Goal: Transaction & Acquisition: Book appointment/travel/reservation

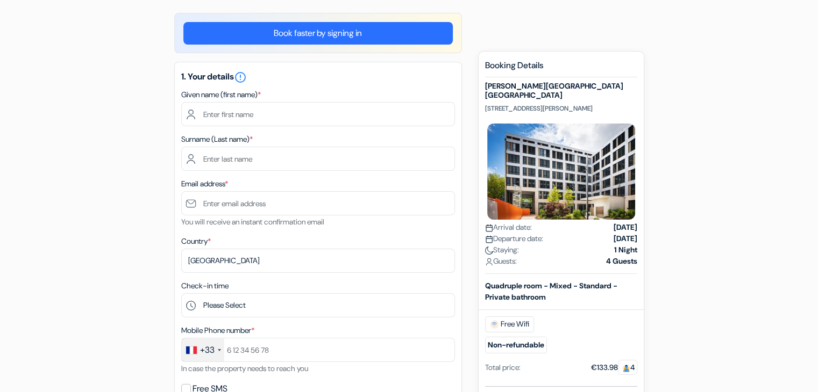
scroll to position [79, 0]
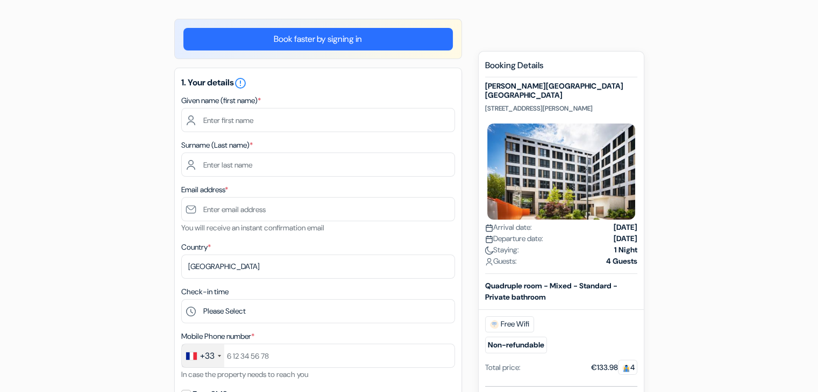
click at [330, 38] on link "Book faster by signing in" at bounding box center [317, 39] width 269 height 23
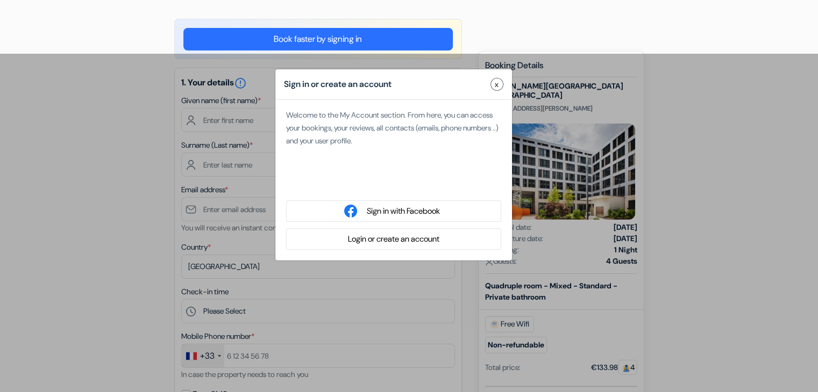
click at [421, 241] on button "Login or create an account" at bounding box center [394, 239] width 98 height 13
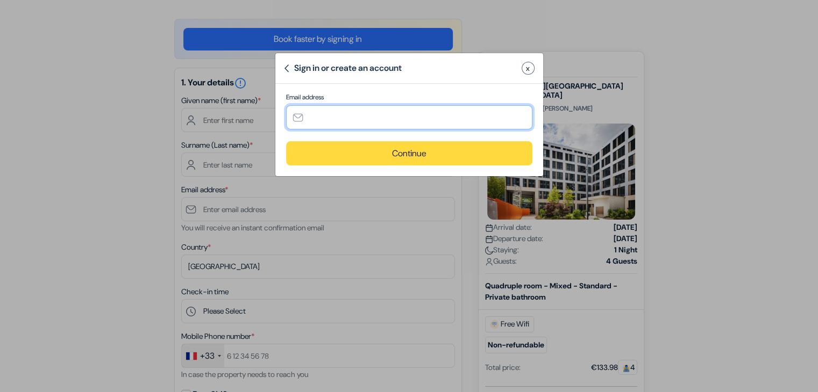
click at [381, 117] on input "text" at bounding box center [409, 117] width 246 height 24
type input "[EMAIL_ADDRESS][DOMAIN_NAME]"
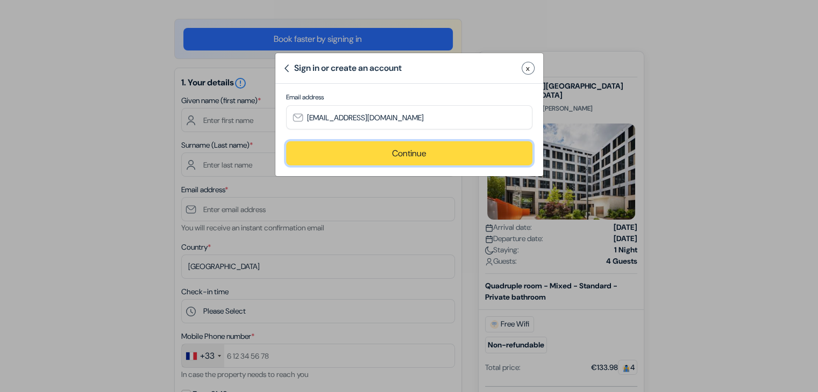
click at [411, 157] on button "Continue" at bounding box center [409, 153] width 246 height 24
type input "[EMAIL_ADDRESS][DOMAIN_NAME]"
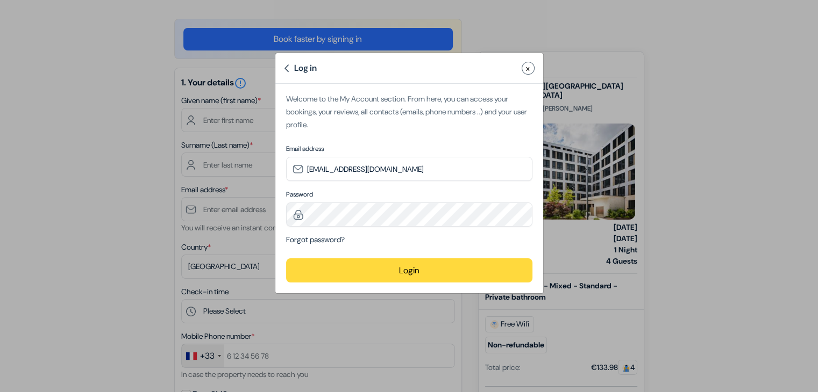
click at [399, 269] on button "Login" at bounding box center [409, 271] width 246 height 24
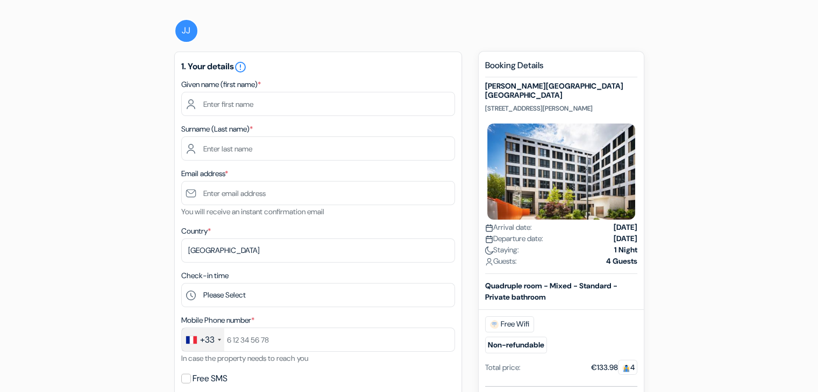
scroll to position [63, 0]
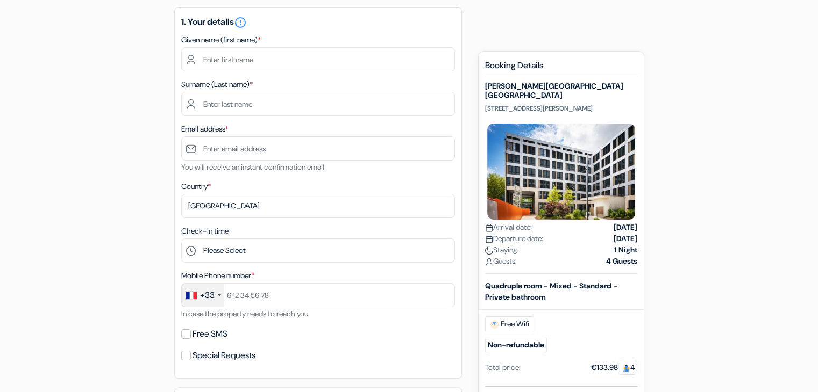
scroll to position [87, 0]
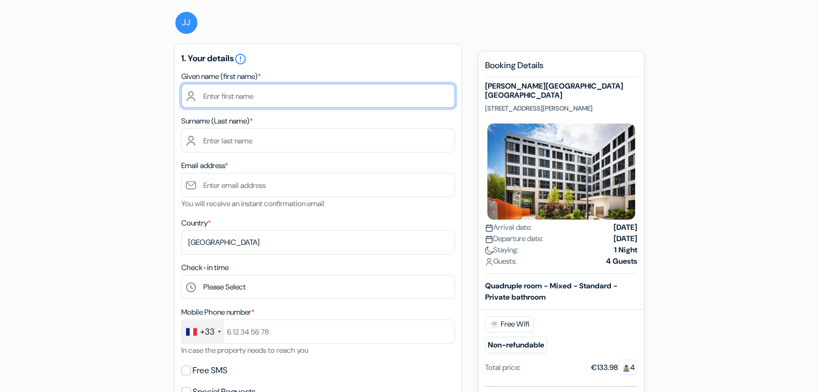
click at [268, 91] on input "text" at bounding box center [318, 96] width 274 height 24
type input "José Cezar"
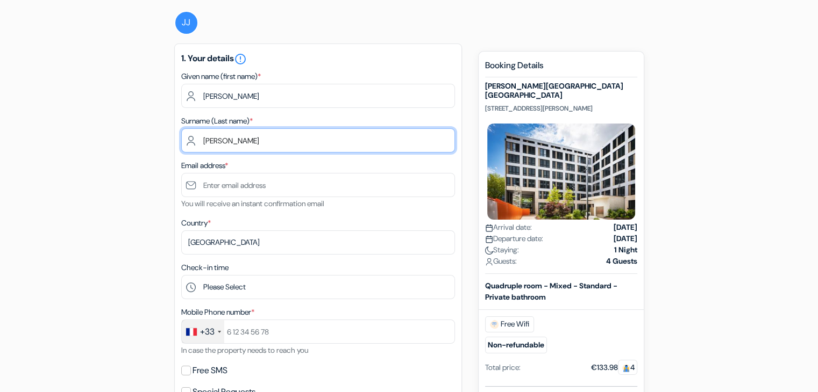
type input "Junior de Souza Filho"
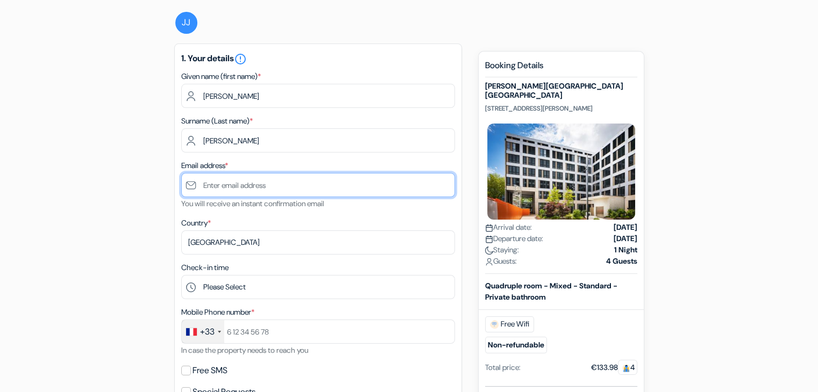
click at [230, 187] on input "text" at bounding box center [318, 185] width 274 height 24
type input "[EMAIL_ADDRESS][DOMAIN_NAME]"
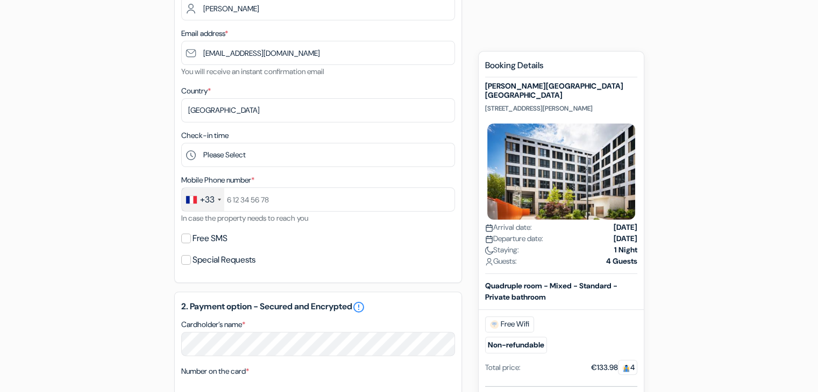
scroll to position [220, 0]
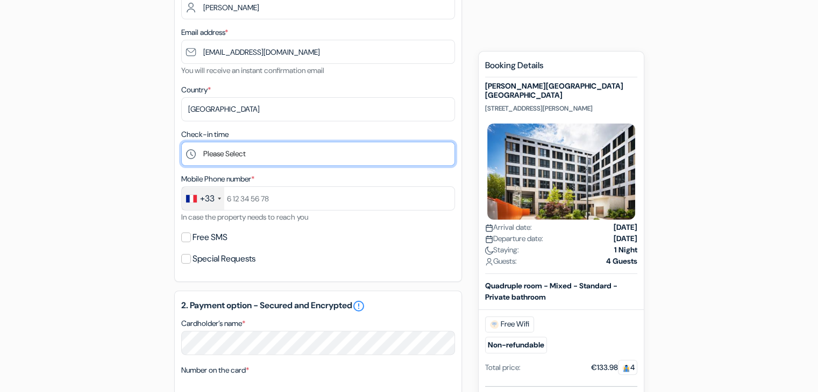
click at [277, 157] on select "Please Select 1:00 2:00 3:00 4:00 5:00 6:00 7:00 8:00 9:00 10:00 11:00 12:00 13…" at bounding box center [318, 154] width 274 height 24
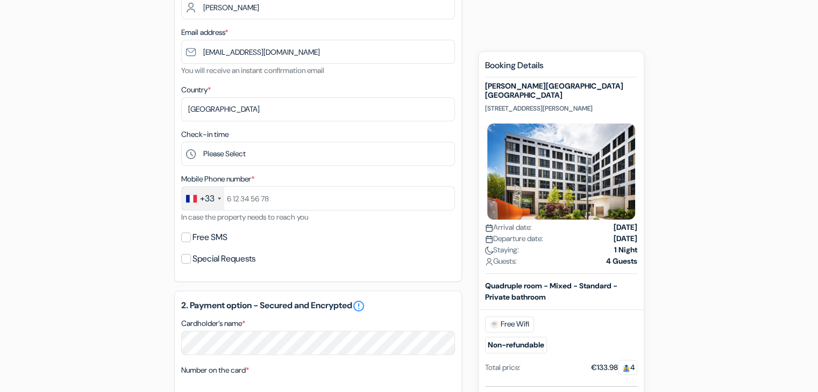
click at [105, 144] on div "add_box MEININGER Hotel Genève Centre Charmilles Rue de Lyon 118, Geneva, Switz…" at bounding box center [409, 296] width 710 height 838
click at [134, 175] on div "add_box MEININGER Hotel Genève Centre Charmilles Rue de Lyon 118, Geneva, Switz…" at bounding box center [409, 296] width 710 height 838
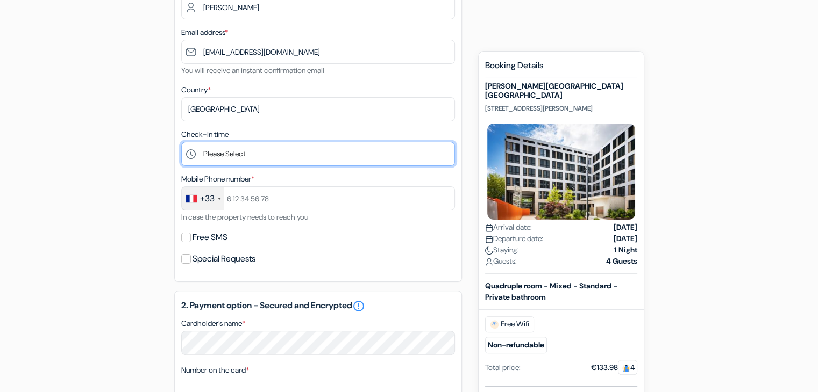
click at [227, 155] on select "Please Select 1:00 2:00 3:00 4:00 5:00 6:00 7:00 8:00 9:00 10:00 11:00 12:00 13…" at bounding box center [318, 154] width 274 height 24
select select "11"
click at [181, 142] on select "Please Select 1:00 2:00 3:00 4:00 5:00 6:00 7:00 8:00 9:00 10:00 11:00 12:00 13…" at bounding box center [318, 154] width 274 height 24
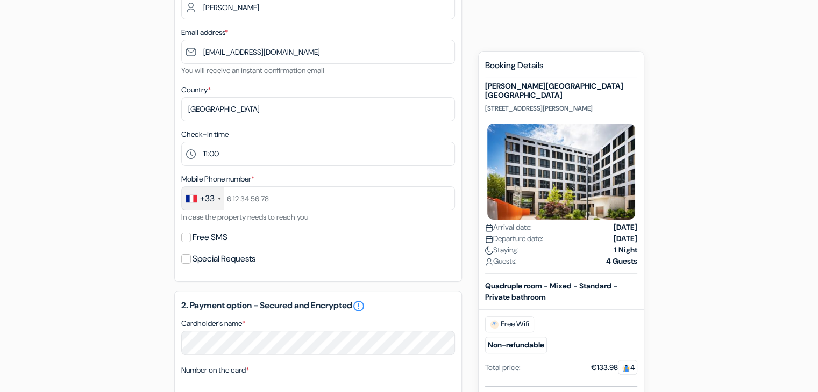
click at [143, 195] on div "add_box MEININGER Hotel Genève Centre Charmilles Rue de Lyon 118, Geneva, Switz…" at bounding box center [409, 296] width 710 height 838
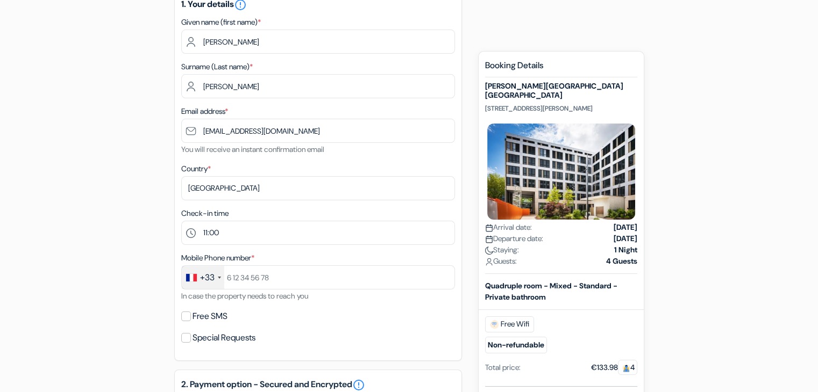
scroll to position [141, 0]
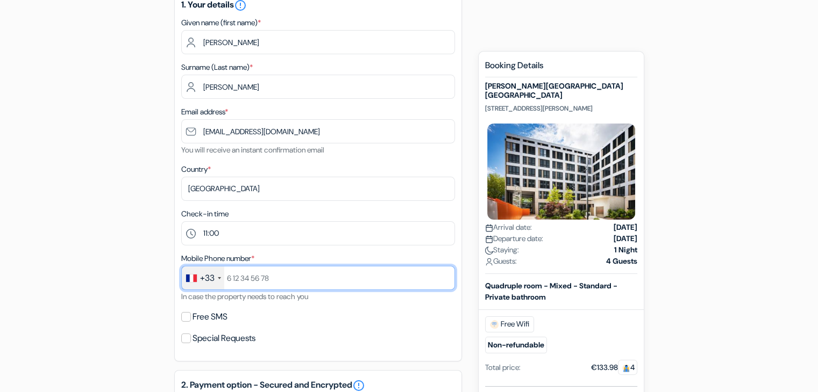
click at [267, 276] on input "text" at bounding box center [318, 278] width 274 height 24
type input "744707387"
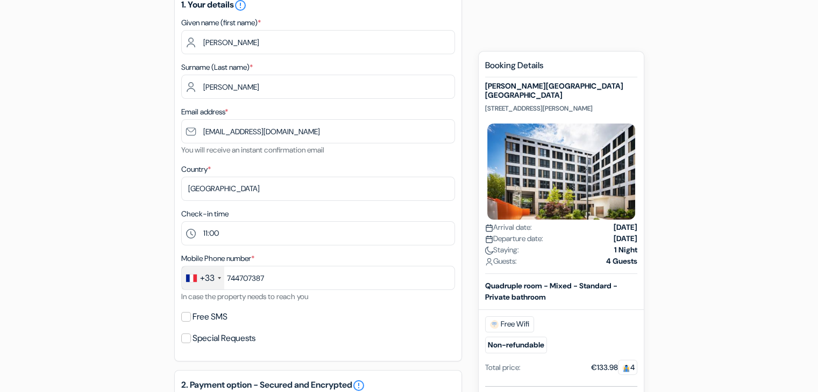
click at [111, 248] on div "add_box MEININGER Hotel Genève Centre Charmilles Rue de Lyon 118, Geneva, Switz…" at bounding box center [409, 376] width 710 height 838
click at [114, 194] on div "add_box MEININGER Hotel Genève Centre Charmilles Rue de Lyon 118, Geneva, Switz…" at bounding box center [409, 376] width 710 height 838
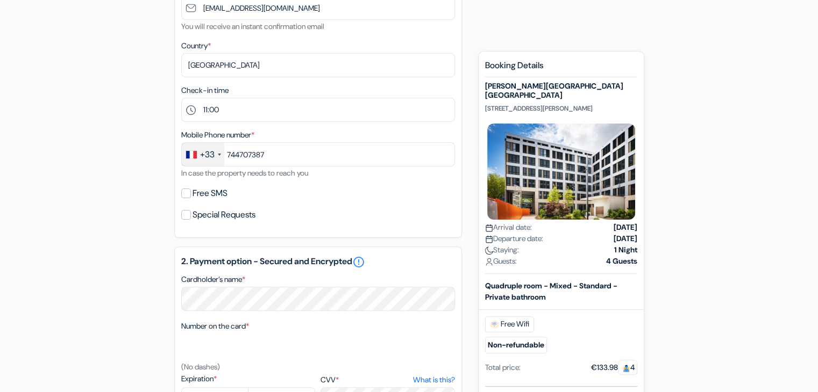
scroll to position [264, 0]
click at [184, 198] on input "Free SMS" at bounding box center [186, 194] width 10 height 10
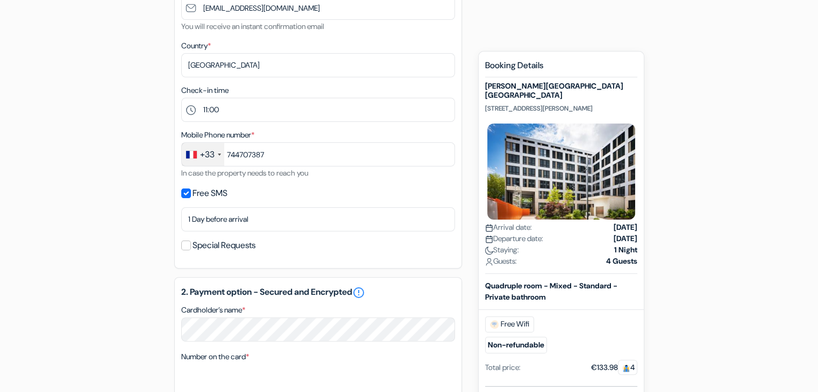
click at [144, 203] on div "add_box MEININGER Hotel Genève Centre Charmilles Rue de Lyon 118, Geneva, Switz…" at bounding box center [409, 267] width 710 height 869
click at [183, 194] on input "Free SMS" at bounding box center [186, 194] width 10 height 10
checkbox input "false"
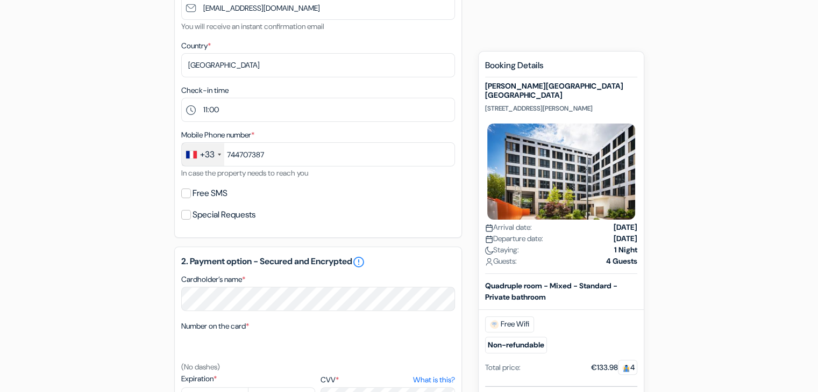
click at [140, 205] on div "add_box MEININGER Hotel Genève Centre Charmilles Rue de Lyon 118, Geneva, Switz…" at bounding box center [409, 252] width 710 height 838
click at [184, 214] on input "Special Requests" at bounding box center [186, 215] width 10 height 10
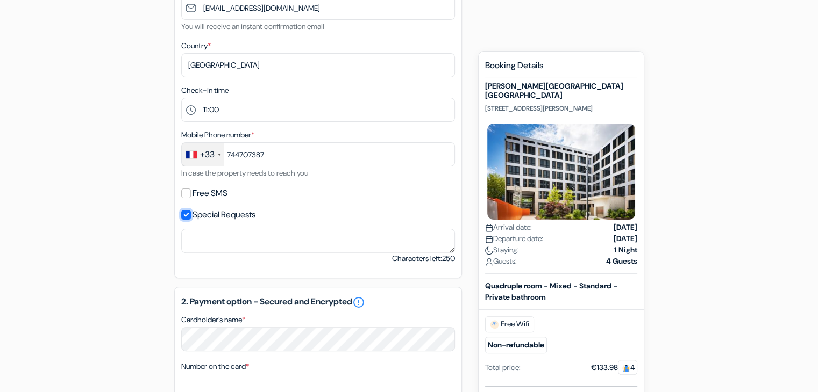
click at [188, 219] on input "Special Requests" at bounding box center [186, 215] width 10 height 10
checkbox input "false"
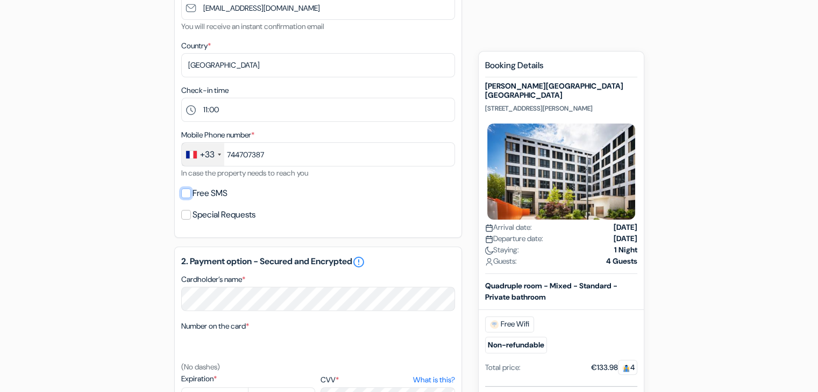
click at [189, 196] on input "Free SMS" at bounding box center [186, 194] width 10 height 10
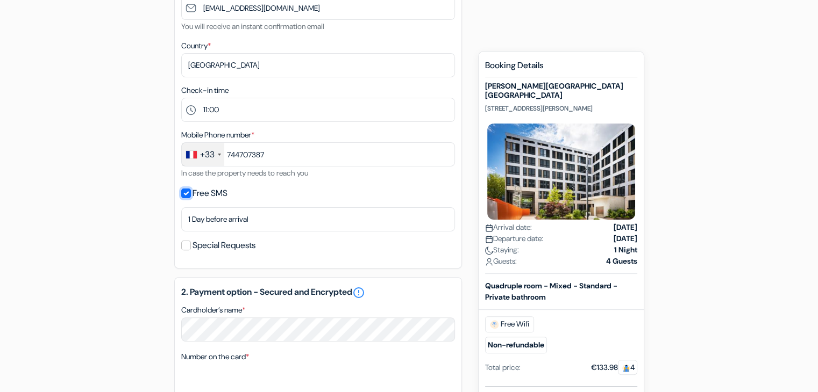
click at [189, 196] on input "Free SMS" at bounding box center [186, 194] width 10 height 10
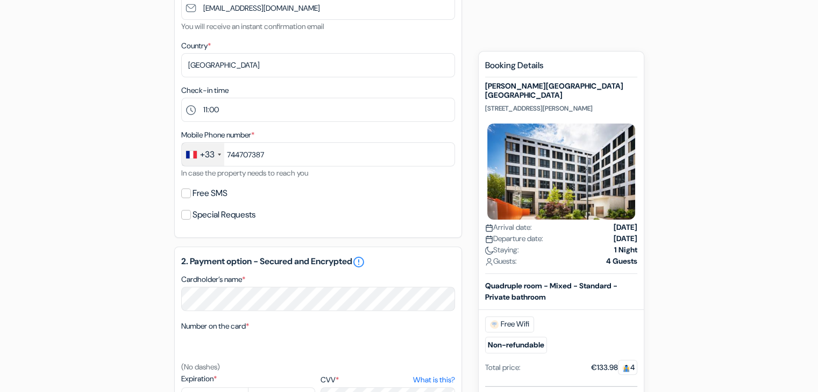
click at [124, 183] on div "add_box MEININGER Hotel Genève Centre Charmilles Rue de Lyon 118, Geneva, Switz…" at bounding box center [409, 252] width 710 height 838
click at [185, 194] on input "Free SMS" at bounding box center [186, 194] width 10 height 10
checkbox input "true"
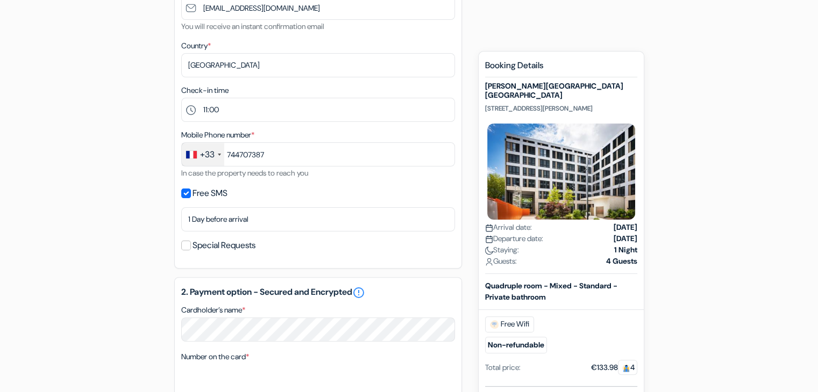
click at [124, 228] on div "add_box MEININGER Hotel Genève Centre Charmilles Rue de Lyon 118, Geneva, Switz…" at bounding box center [409, 267] width 710 height 869
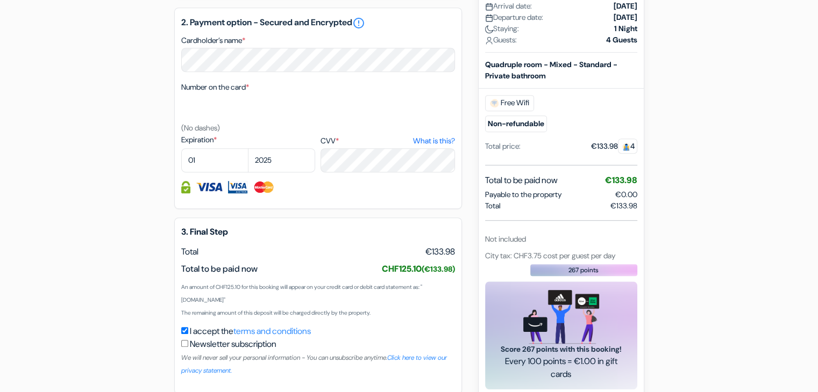
scroll to position [535, 0]
click at [212, 162] on select "01 02 03 04 05 06 07 08 09 10 11 12" at bounding box center [214, 160] width 67 height 24
select select "12"
click at [181, 149] on select "01 02 03 04 05 06 07 08 09 10 11 12" at bounding box center [214, 160] width 67 height 24
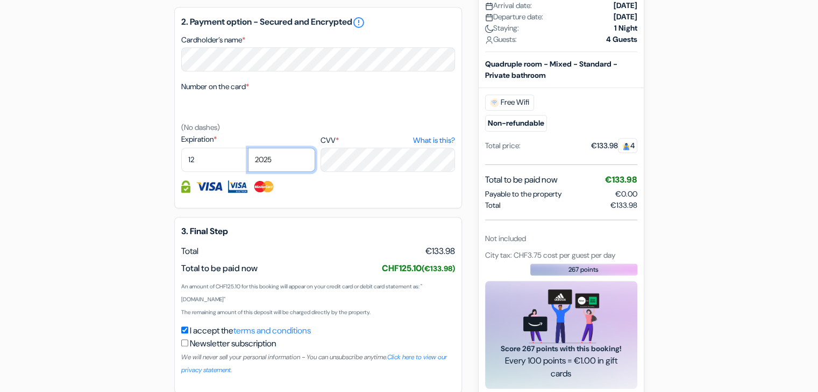
click at [291, 166] on select "2025 2026 2027 2028 2029 2030 2031 2032 2033 2034 2035 2036 2037 2038 2039 2040…" at bounding box center [281, 160] width 67 height 24
select select "2028"
click at [248, 149] on select "2025 2026 2027 2028 2029 2030 2031 2032 2033 2034 2035 2036 2037 2038 2039 2040…" at bounding box center [281, 160] width 67 height 24
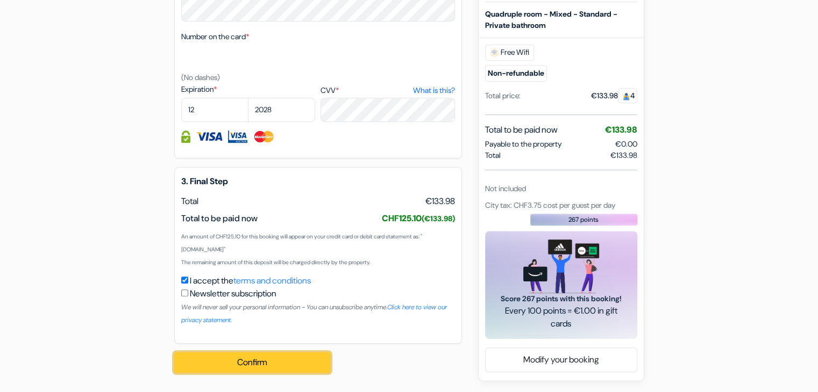
click at [255, 360] on button "Confirm Loading..." at bounding box center [252, 363] width 156 height 20
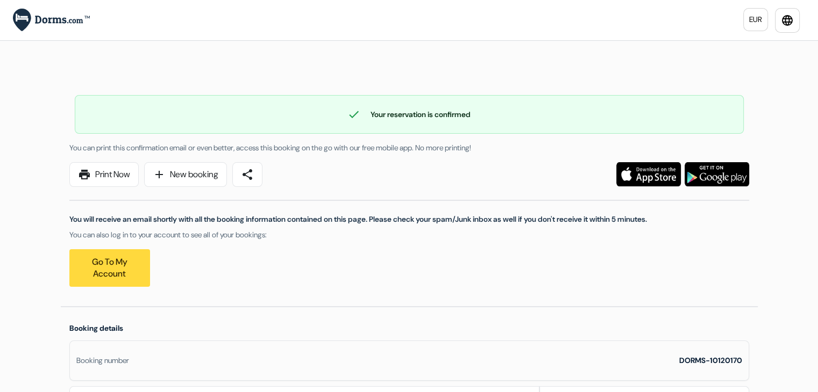
click at [414, 177] on div "print Print Now add New booking share" at bounding box center [265, 174] width 404 height 25
drag, startPoint x: 249, startPoint y: 153, endPoint x: 305, endPoint y: 157, distance: 56.1
click at [305, 157] on div "You can print this confirmation email or even better, access this booking on th…" at bounding box center [408, 219] width 679 height 155
click at [286, 143] on span "You can print this confirmation email or even better, access this booking on th…" at bounding box center [270, 148] width 402 height 10
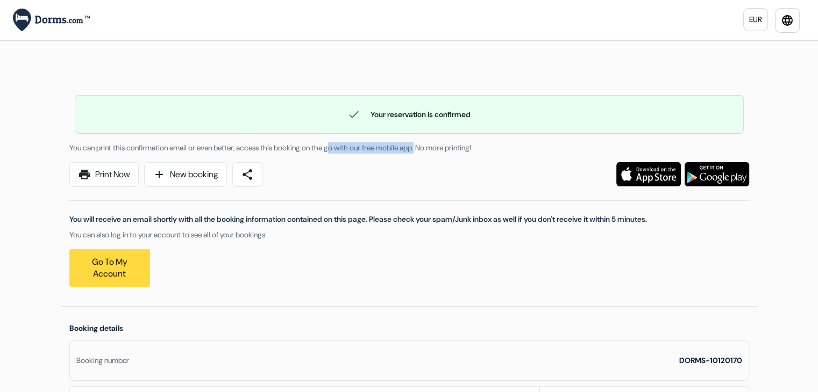
drag, startPoint x: 286, startPoint y: 143, endPoint x: 368, endPoint y: 145, distance: 81.7
click at [368, 145] on span "You can print this confirmation email or even better, access this booking on th…" at bounding box center [270, 148] width 402 height 10
drag, startPoint x: 368, startPoint y: 145, endPoint x: 401, endPoint y: 145, distance: 33.3
click at [401, 145] on span "You can print this confirmation email or even better, access this booking on th…" at bounding box center [270, 148] width 402 height 10
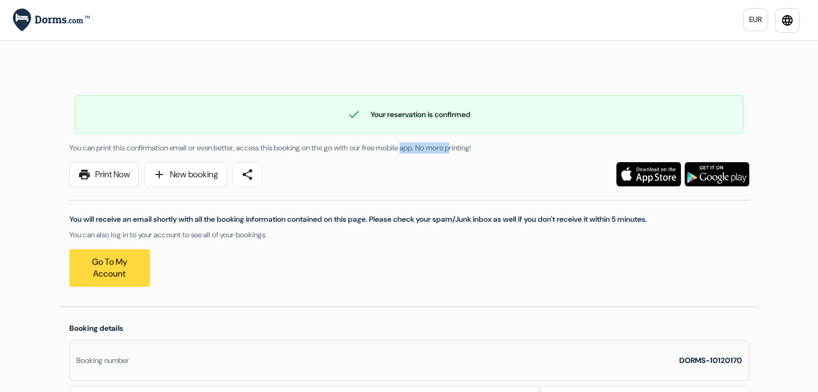
click at [401, 145] on span "You can print this confirmation email or even better, access this booking on th…" at bounding box center [270, 148] width 402 height 10
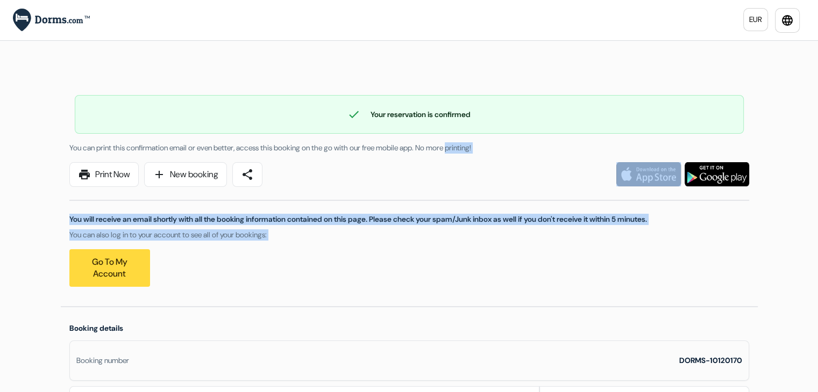
drag, startPoint x: 401, startPoint y: 145, endPoint x: 502, endPoint y: 155, distance: 101.0
click at [502, 155] on div "You can print this confirmation email or even better, access this booking on th…" at bounding box center [408, 219] width 679 height 155
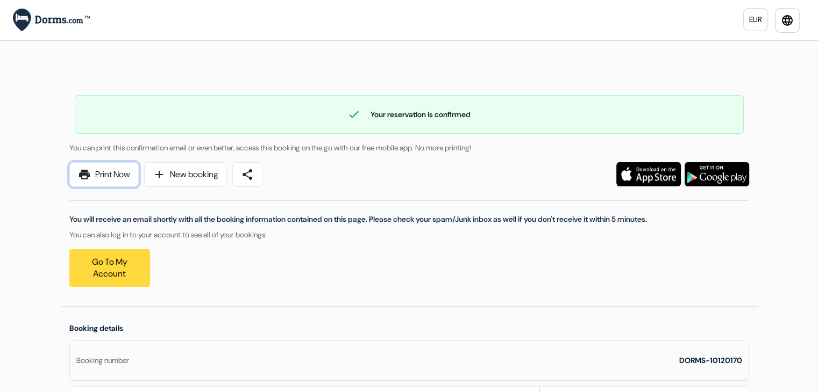
click at [114, 182] on link "print Print Now" at bounding box center [103, 174] width 69 height 25
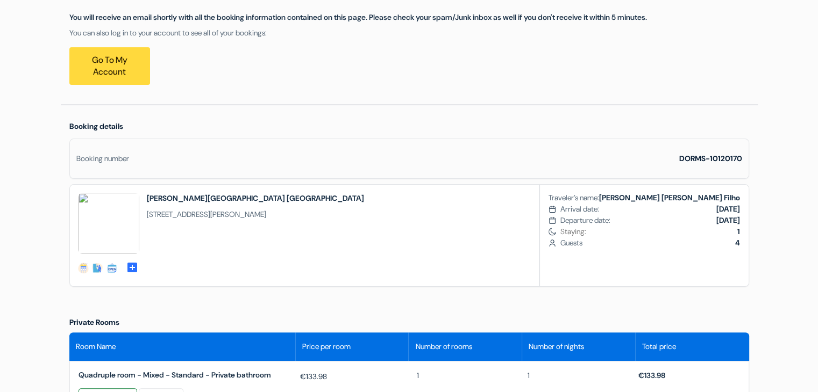
scroll to position [202, 0]
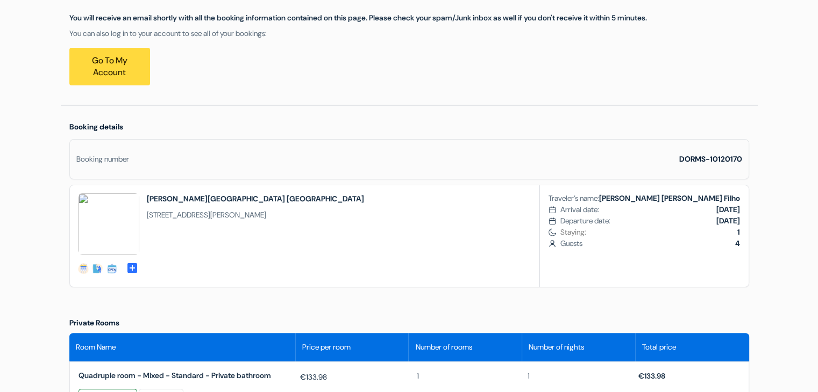
click at [211, 33] on p "You can also log in to your account to see all of your bookings:" at bounding box center [408, 33] width 679 height 11
drag, startPoint x: 211, startPoint y: 33, endPoint x: 292, endPoint y: 29, distance: 81.8
click at [292, 29] on p "You can also log in to your account to see all of your bookings:" at bounding box center [408, 33] width 679 height 11
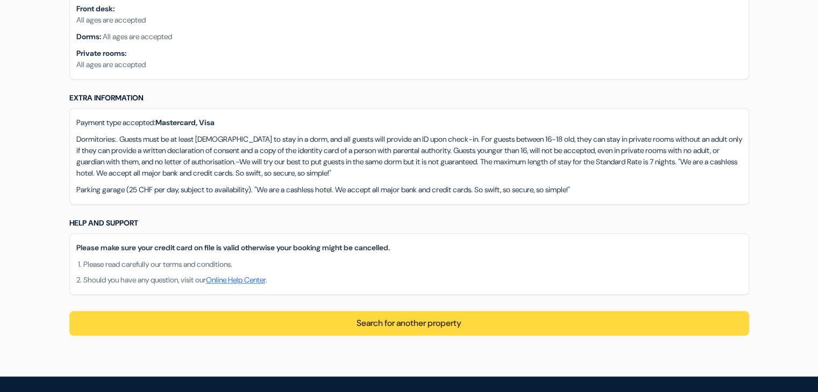
scroll to position [1008, 0]
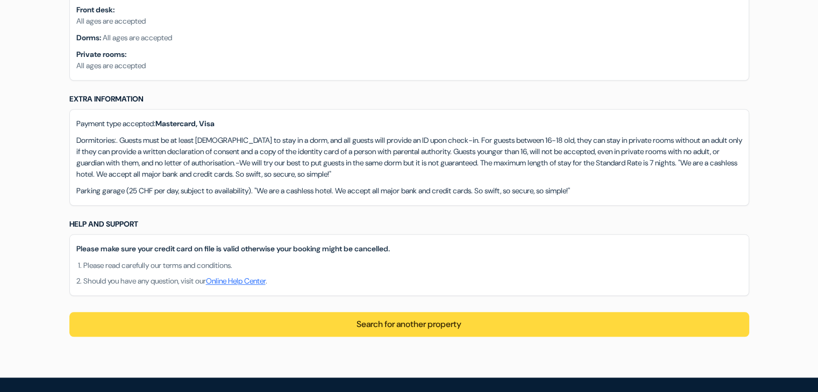
click at [116, 135] on p "Dormitories:. Guests must be at least [DEMOGRAPHIC_DATA] to stay in a dorm, and…" at bounding box center [408, 157] width 665 height 45
drag, startPoint x: 116, startPoint y: 130, endPoint x: 260, endPoint y: 124, distance: 144.7
click at [260, 135] on p "Dormitories:. Guests must be at least [DEMOGRAPHIC_DATA] to stay in a dorm, and…" at bounding box center [408, 157] width 665 height 45
drag, startPoint x: 260, startPoint y: 124, endPoint x: 226, endPoint y: 127, distance: 34.0
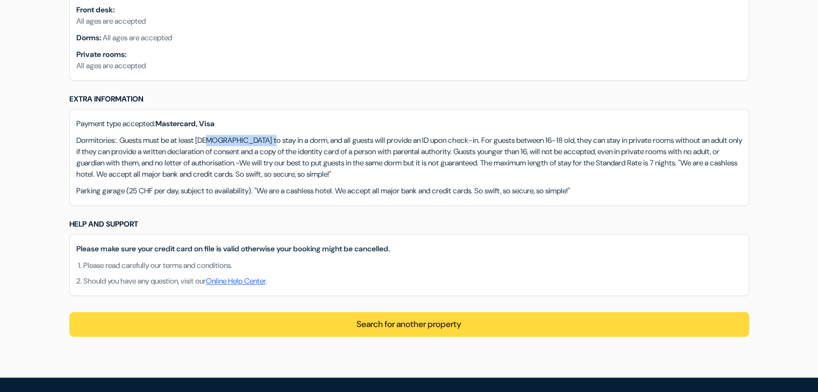
click at [226, 135] on p "Dormitories:. Guests must be at least [DEMOGRAPHIC_DATA] to stay in a dorm, and…" at bounding box center [408, 157] width 665 height 45
drag, startPoint x: 226, startPoint y: 127, endPoint x: 361, endPoint y: 130, distance: 134.9
click at [361, 135] on p "Dormitories:. Guests must be at least [DEMOGRAPHIC_DATA] to stay in a dorm, and…" at bounding box center [408, 157] width 665 height 45
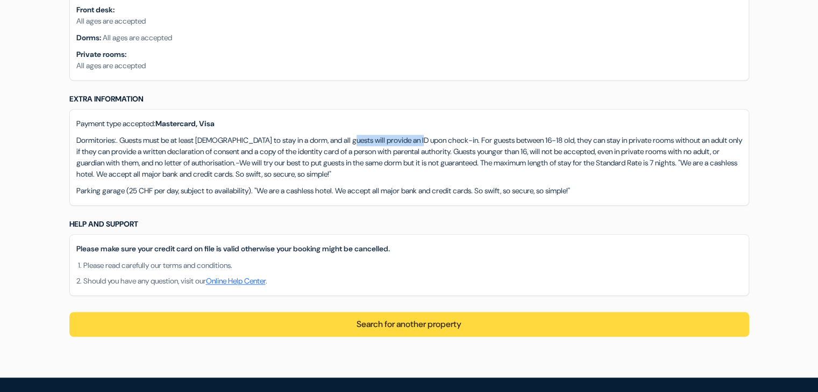
drag, startPoint x: 361, startPoint y: 130, endPoint x: 426, endPoint y: 124, distance: 65.3
click at [426, 135] on p "Dormitories:. Guests must be at least [DEMOGRAPHIC_DATA] to stay in a dorm, and…" at bounding box center [408, 157] width 665 height 45
drag, startPoint x: 426, startPoint y: 124, endPoint x: 508, endPoint y: 133, distance: 82.2
click at [508, 135] on p "Dormitories:. Guests must be at least [DEMOGRAPHIC_DATA] to stay in a dorm, and…" at bounding box center [408, 157] width 665 height 45
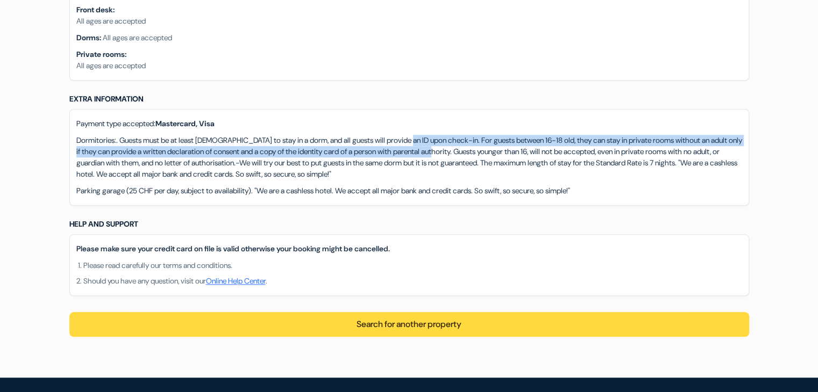
click at [508, 135] on p "Dormitories:. Guests must be at least [DEMOGRAPHIC_DATA] to stay in a dorm, and…" at bounding box center [408, 157] width 665 height 45
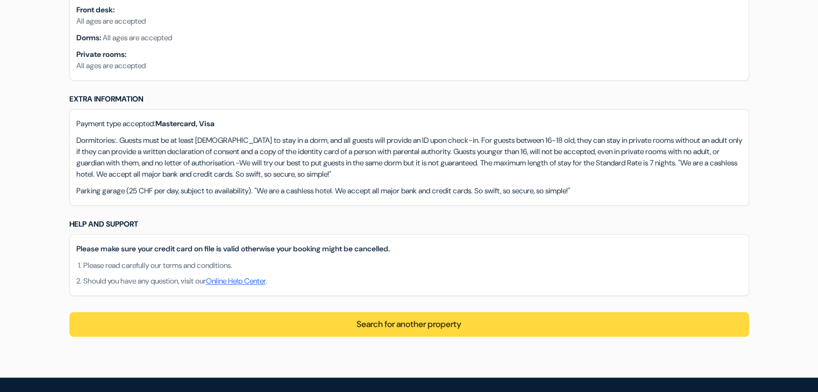
click at [585, 135] on p "Dormitories:. Guests must be at least [DEMOGRAPHIC_DATA] to stay in a dorm, and…" at bounding box center [408, 157] width 665 height 45
drag, startPoint x: 585, startPoint y: 126, endPoint x: 640, endPoint y: 123, distance: 55.4
click at [640, 135] on p "Dormitories:. Guests must be at least [DEMOGRAPHIC_DATA] to stay in a dorm, and…" at bounding box center [408, 157] width 665 height 45
drag, startPoint x: 640, startPoint y: 123, endPoint x: 704, endPoint y: 124, distance: 64.0
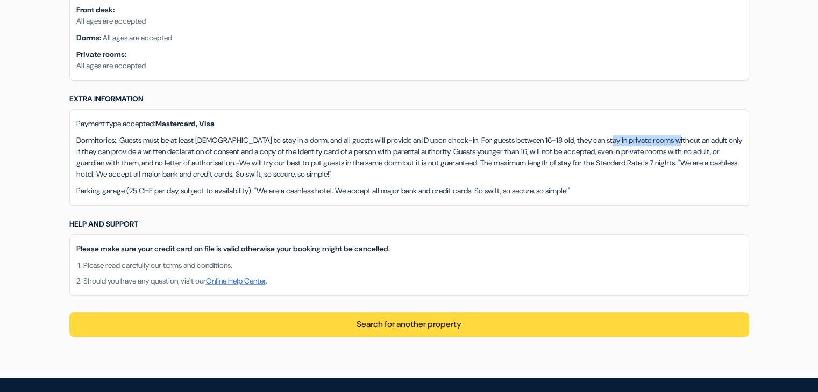
click at [704, 135] on p "Dormitories:. Guests must be at least [DEMOGRAPHIC_DATA] to stay in a dorm, and…" at bounding box center [408, 157] width 665 height 45
click at [105, 140] on p "Dormitories:. Guests must be at least [DEMOGRAPHIC_DATA] to stay in a dorm, and…" at bounding box center [408, 157] width 665 height 45
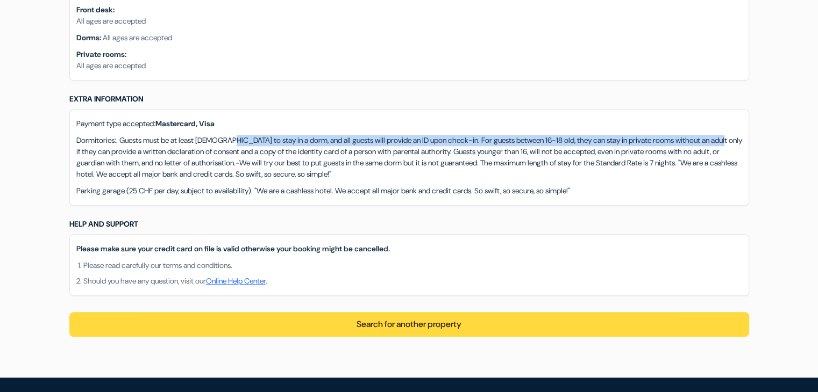
drag, startPoint x: 105, startPoint y: 140, endPoint x: 243, endPoint y: 128, distance: 138.1
click at [243, 135] on p "Dormitories:. Guests must be at least [DEMOGRAPHIC_DATA] to stay in a dorm, and…" at bounding box center [408, 157] width 665 height 45
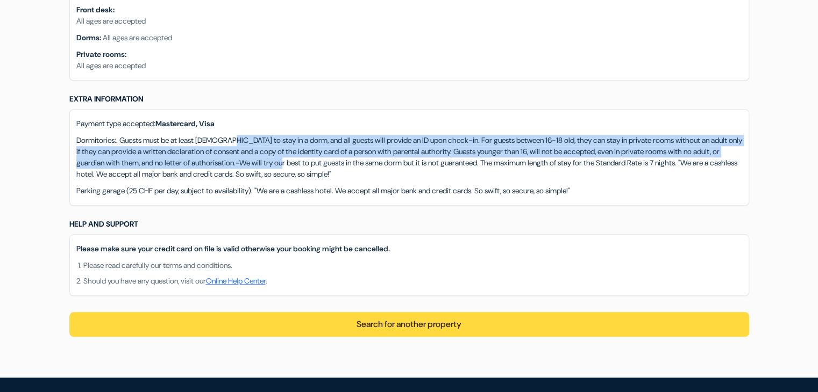
drag, startPoint x: 243, startPoint y: 128, endPoint x: 398, endPoint y: 148, distance: 156.6
click at [398, 148] on p "Dormitories:. Guests must be at least [DEMOGRAPHIC_DATA] to stay in a dorm, and…" at bounding box center [408, 157] width 665 height 45
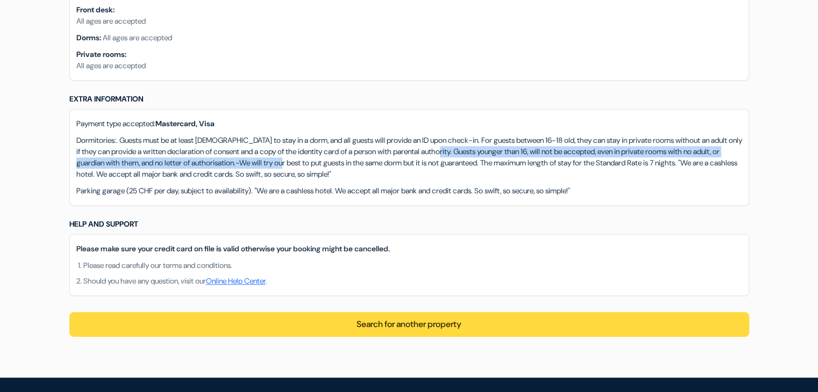
drag, startPoint x: 398, startPoint y: 148, endPoint x: 533, endPoint y: 144, distance: 135.0
click at [533, 144] on p "Dormitories:. Guests must be at least [DEMOGRAPHIC_DATA] to stay in a dorm, and…" at bounding box center [408, 157] width 665 height 45
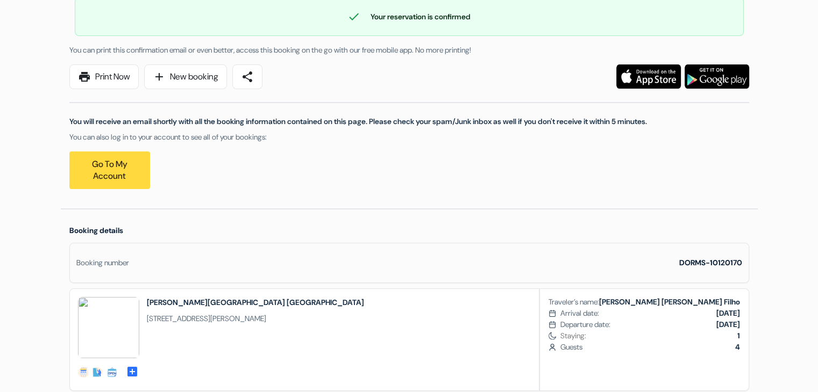
scroll to position [0, 0]
